Goal: Browse casually: Explore the website without a specific task or goal

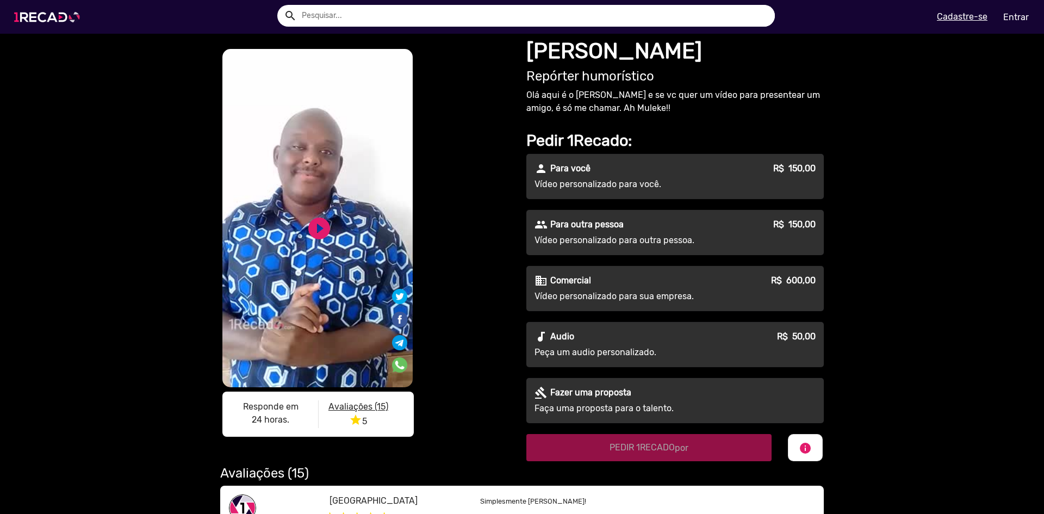
click at [53, 21] on img at bounding box center [49, 17] width 82 height 46
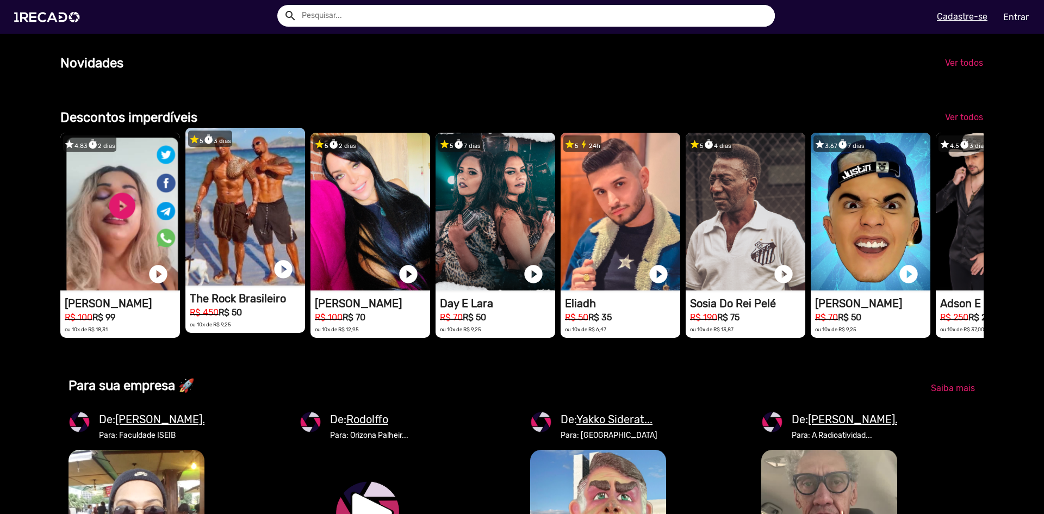
scroll to position [0, 1481]
click at [261, 212] on video "1RECADO vídeos dedicados para fãs e empresas" at bounding box center [245, 207] width 120 height 158
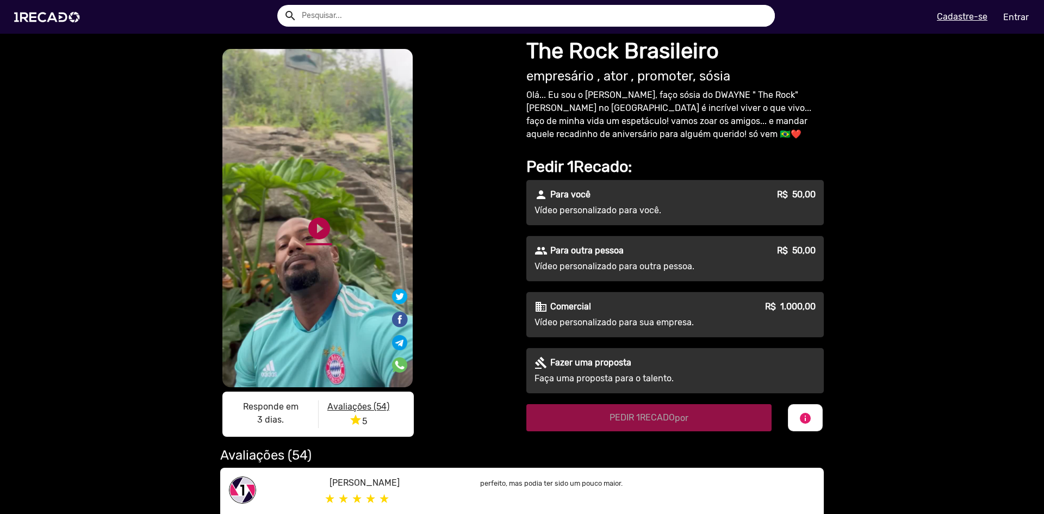
click at [313, 233] on link "play_circle_filled" at bounding box center [319, 228] width 26 height 26
click at [63, 18] on img at bounding box center [49, 17] width 82 height 46
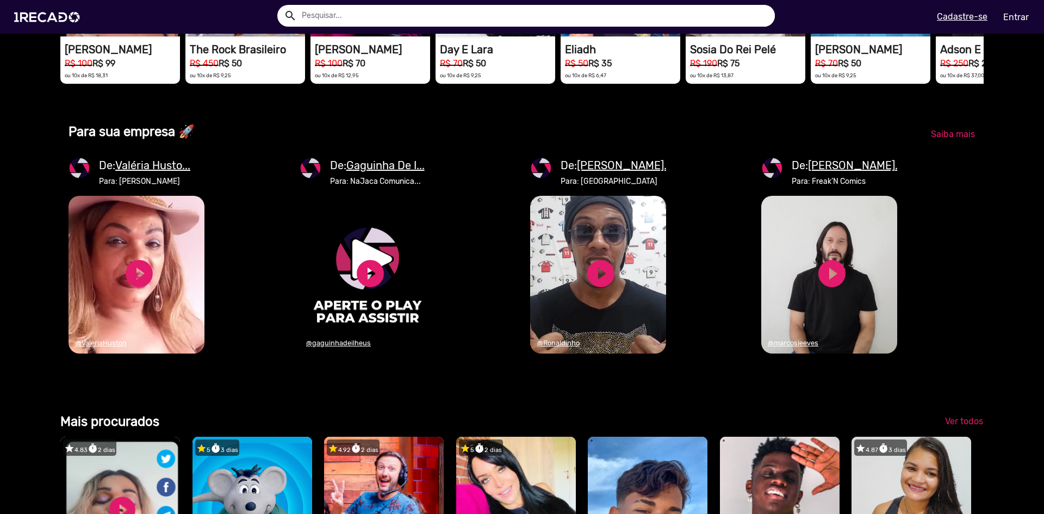
scroll to position [0, 2071]
click at [826, 290] on link "play_circle_filled" at bounding box center [831, 273] width 33 height 33
click at [845, 172] on u "[PERSON_NAME]..." at bounding box center [855, 165] width 95 height 13
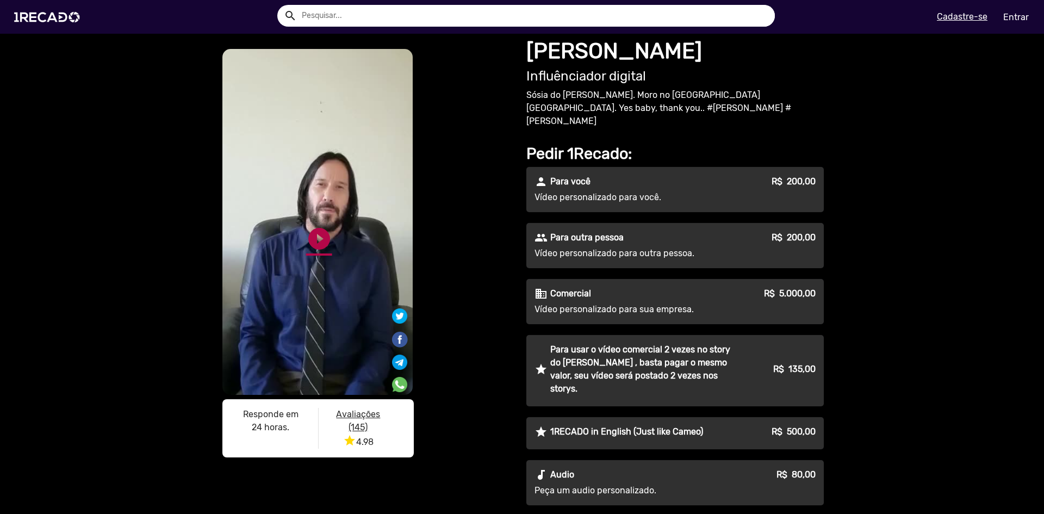
click at [307, 230] on link "play_circle_filled" at bounding box center [319, 239] width 26 height 26
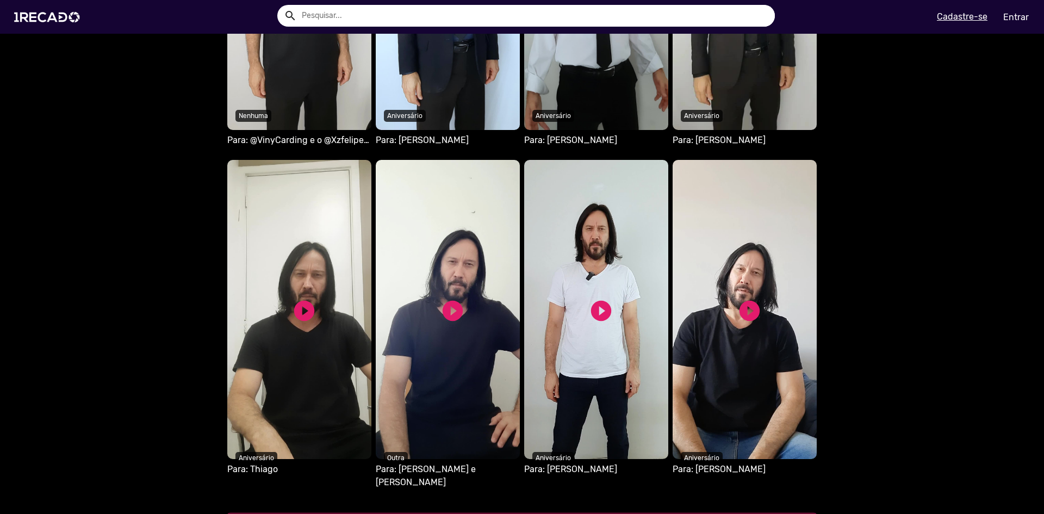
scroll to position [1015, 0]
